Goal: Task Accomplishment & Management: Manage account settings

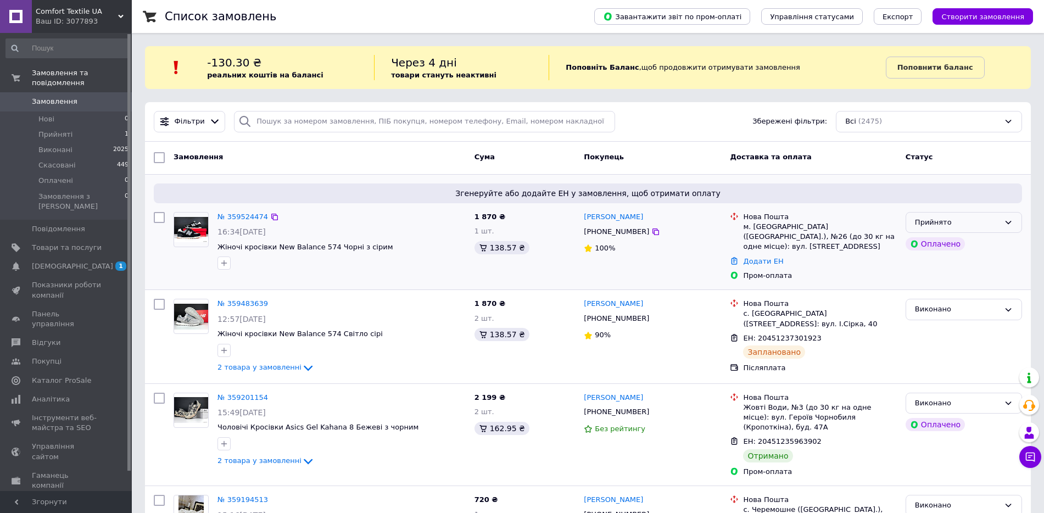
click at [949, 225] on div "Прийнято" at bounding box center [957, 223] width 85 height 12
click at [245, 213] on link "№ 359524474" at bounding box center [242, 216] width 51 height 8
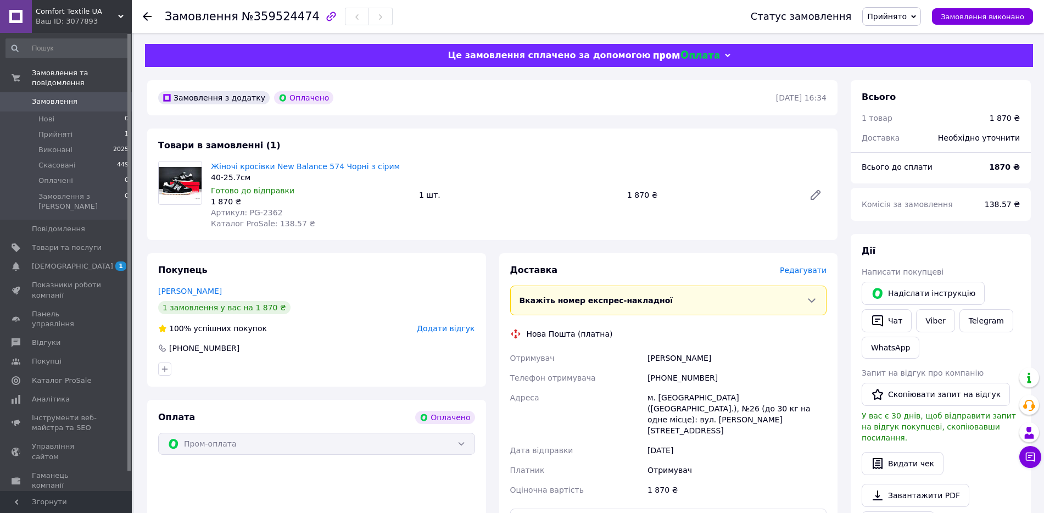
click at [587, 169] on div "Жіночі кросівки New Balance 574 Чорні з сірим 40-25.7см Готово до відправки 1 8…" at bounding box center [518, 195] width 624 height 72
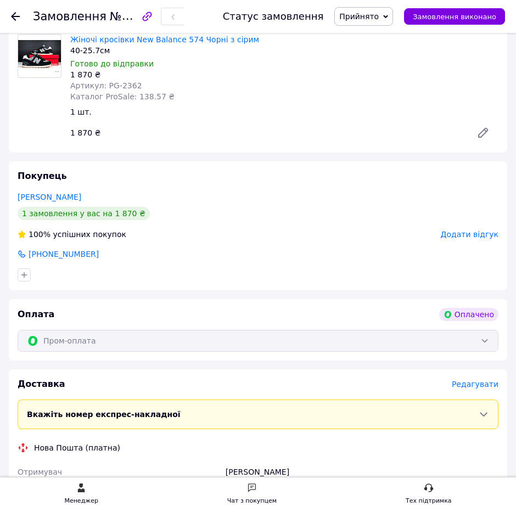
scroll to position [274, 0]
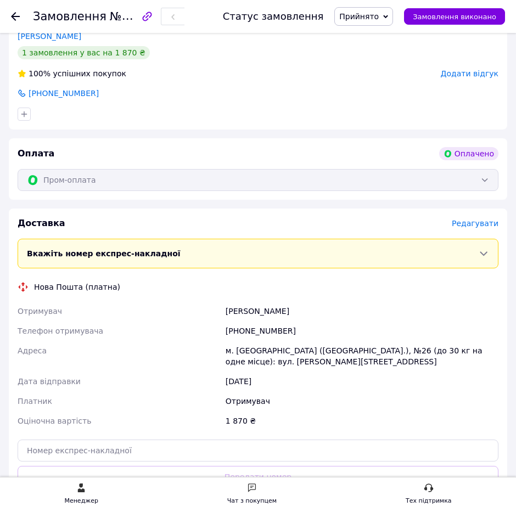
click at [237, 327] on div "[PHONE_NUMBER]" at bounding box center [361, 331] width 277 height 20
copy div "[PHONE_NUMBER]"
click at [243, 314] on div "[PERSON_NAME]" at bounding box center [361, 311] width 277 height 20
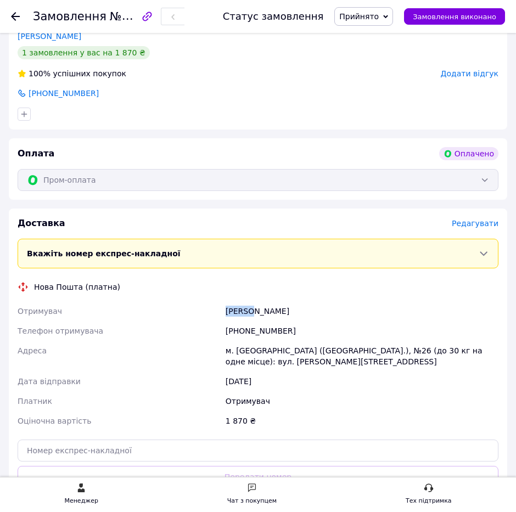
click at [243, 314] on div "[PERSON_NAME]" at bounding box center [361, 311] width 277 height 20
copy div "Ювица"
click at [262, 314] on div "[PERSON_NAME]" at bounding box center [361, 311] width 277 height 20
copy div "[PERSON_NAME]"
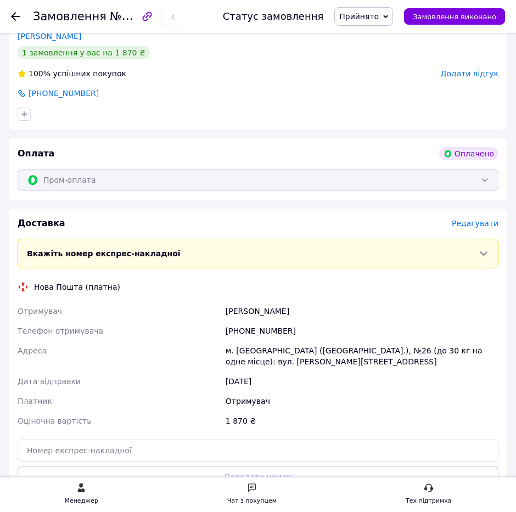
click at [253, 354] on div "м. [GEOGRAPHIC_DATA] ([GEOGRAPHIC_DATA].), №26 (до 30 кг на одне місце): вул. […" at bounding box center [361, 356] width 277 height 31
copy div "[GEOGRAPHIC_DATA]"
click at [354, 350] on div "м. [GEOGRAPHIC_DATA] ([GEOGRAPHIC_DATA].), №26 (до 30 кг на одне місце): вул. […" at bounding box center [361, 356] width 277 height 31
drag, startPoint x: 354, startPoint y: 350, endPoint x: 368, endPoint y: 355, distance: 14.6
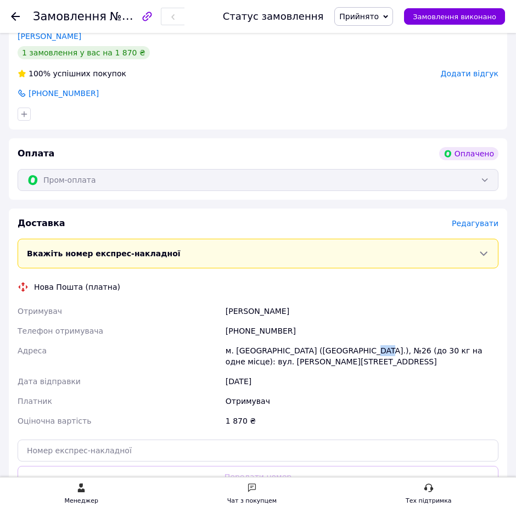
click at [355, 350] on div "м. [GEOGRAPHIC_DATA] ([GEOGRAPHIC_DATA].), №26 (до 30 кг на одне місце): вул. […" at bounding box center [361, 356] width 277 height 31
copy div "26"
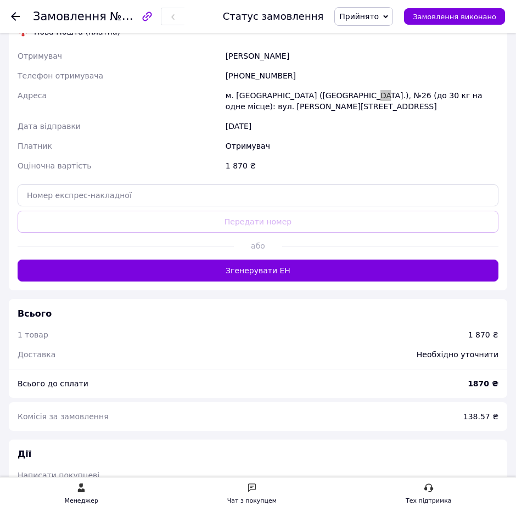
scroll to position [549, 0]
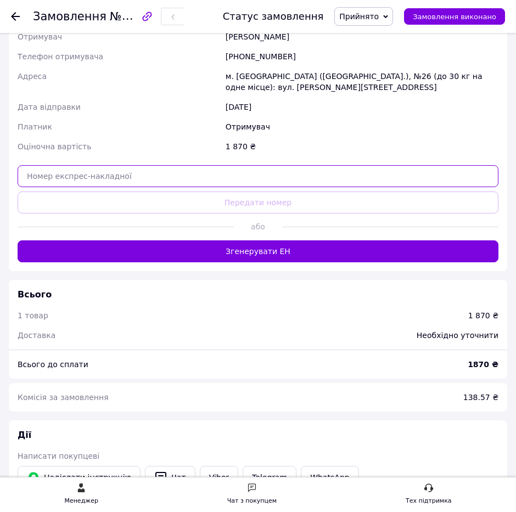
click at [307, 180] on input "text" at bounding box center [258, 176] width 481 height 22
paste input "20451237578864"
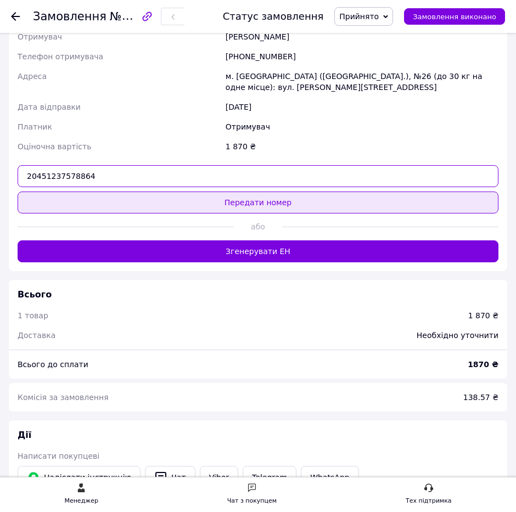
type input "20451237578864"
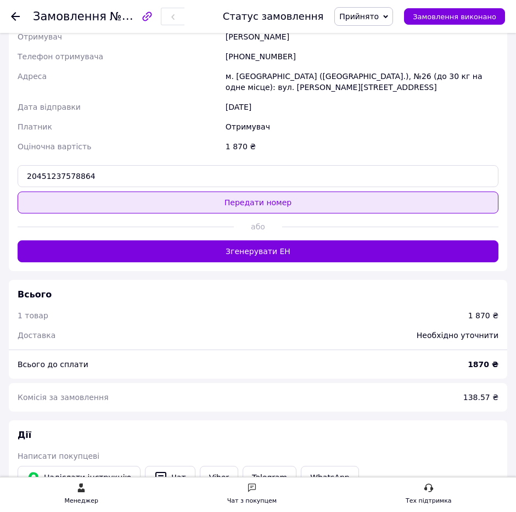
click at [308, 203] on button "Передати номер" at bounding box center [258, 203] width 481 height 22
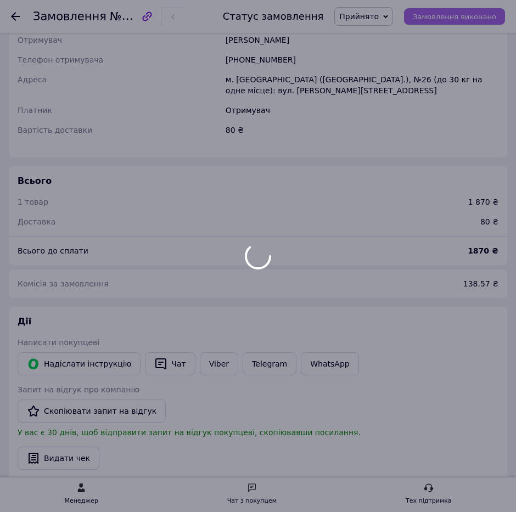
scroll to position [511, 0]
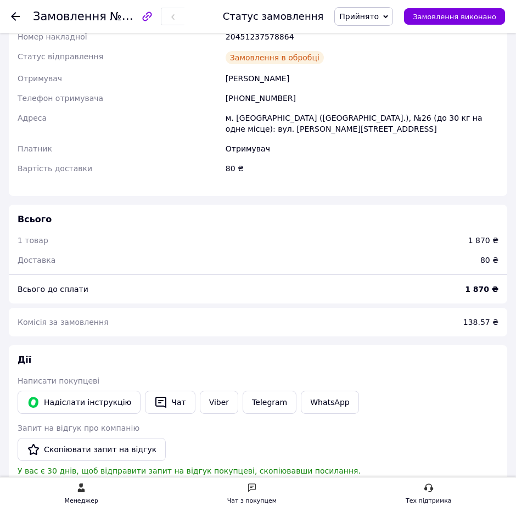
click at [438, 20] on span "Замовлення виконано" at bounding box center [454, 17] width 83 height 8
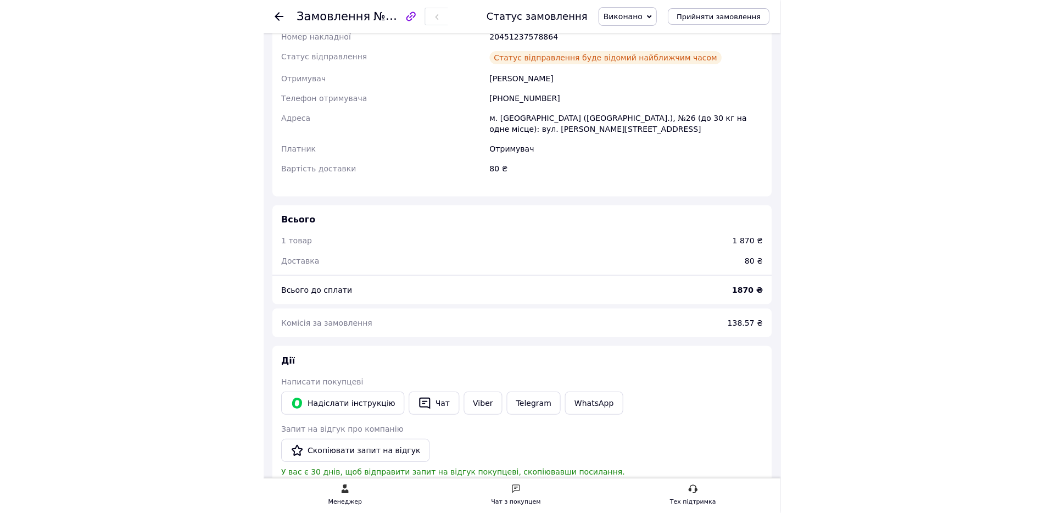
scroll to position [321, 0]
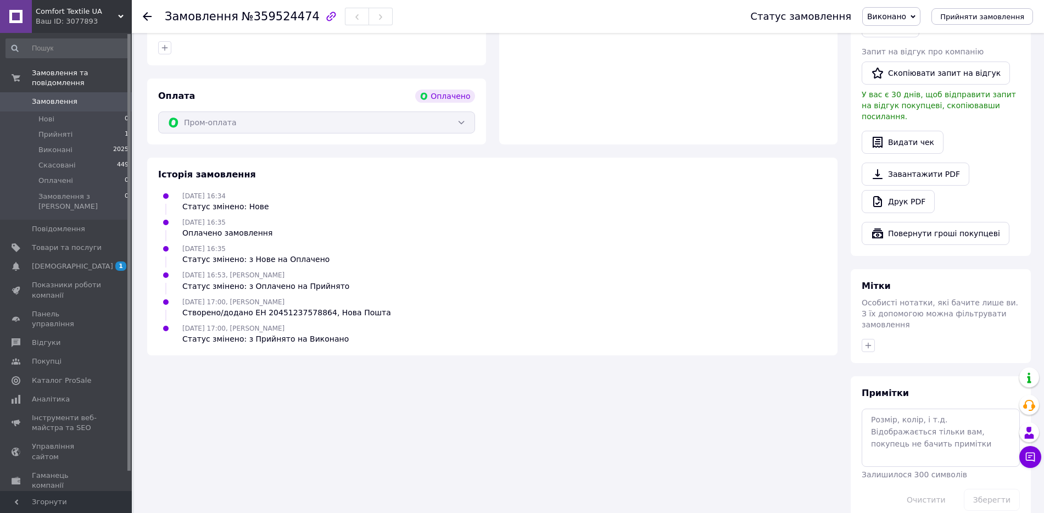
click at [68, 97] on span "Замовлення" at bounding box center [55, 102] width 46 height 10
